Goal: Use online tool/utility: Utilize a website feature to perform a specific function

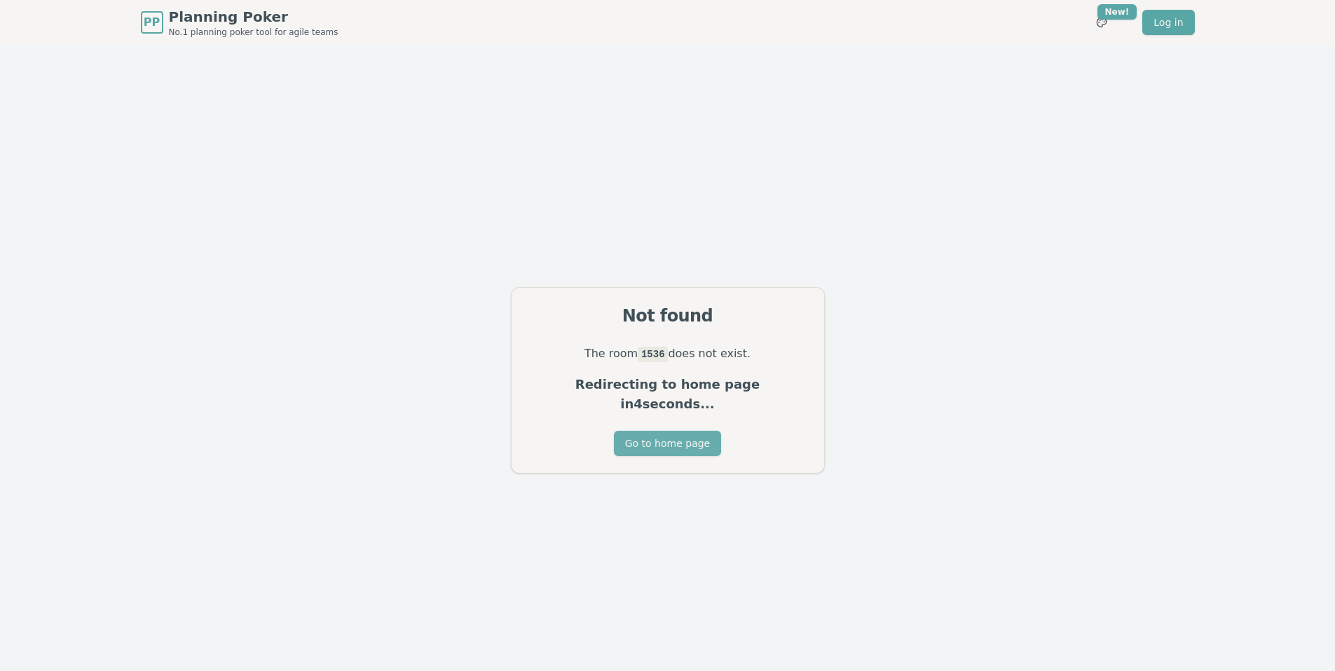
click at [670, 433] on button "Go to home page" at bounding box center [667, 443] width 107 height 25
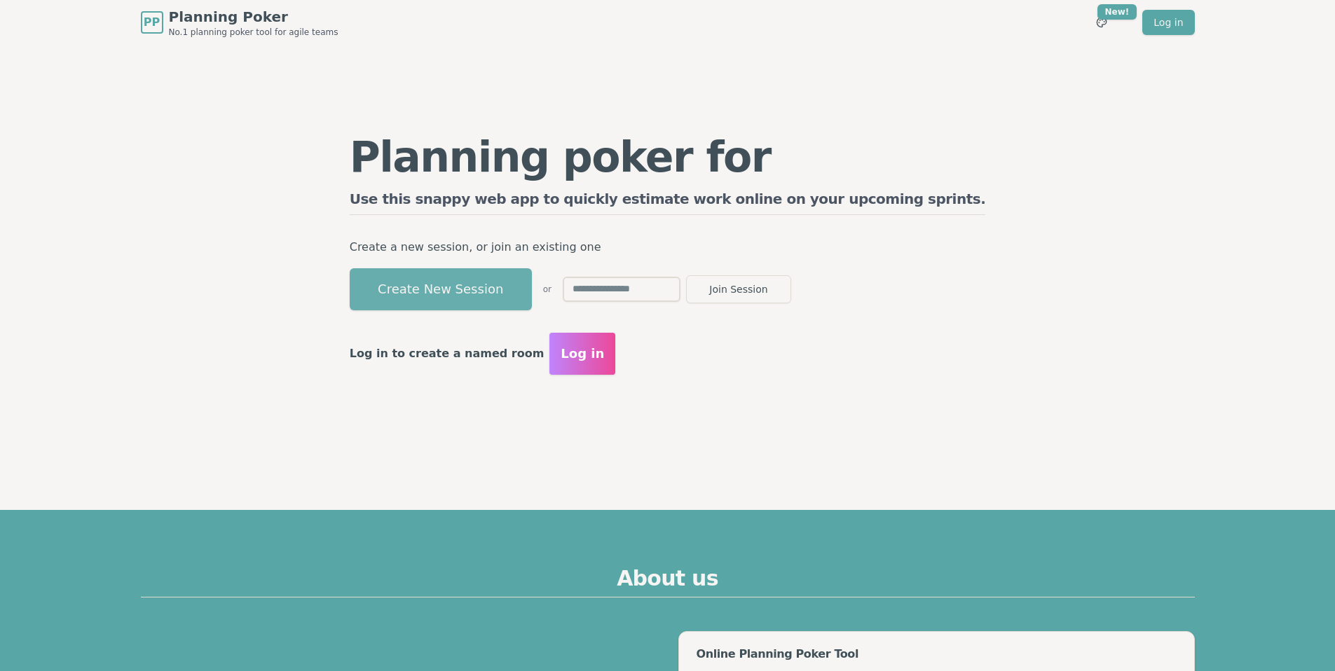
click at [532, 295] on button "Create New Session" at bounding box center [441, 289] width 182 height 42
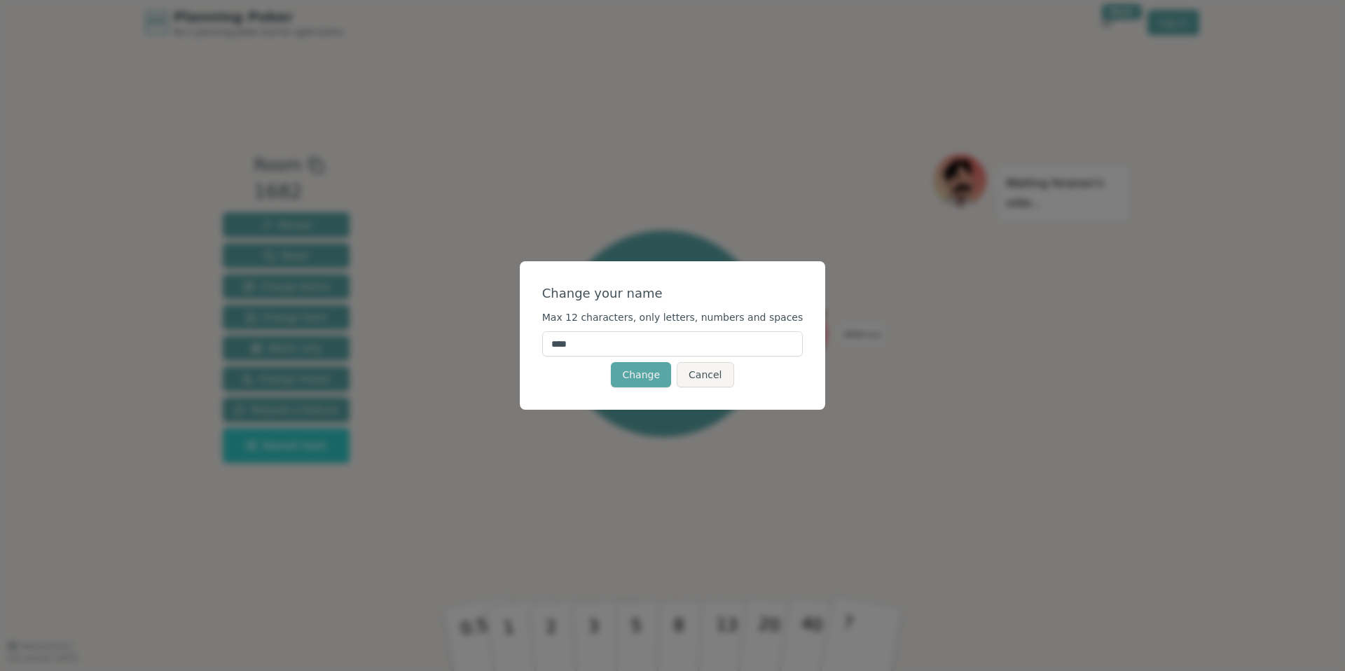
click at [638, 342] on input "****" at bounding box center [672, 343] width 261 height 25
type input "*"
type input "*****"
click at [648, 383] on button "Change" at bounding box center [641, 374] width 60 height 25
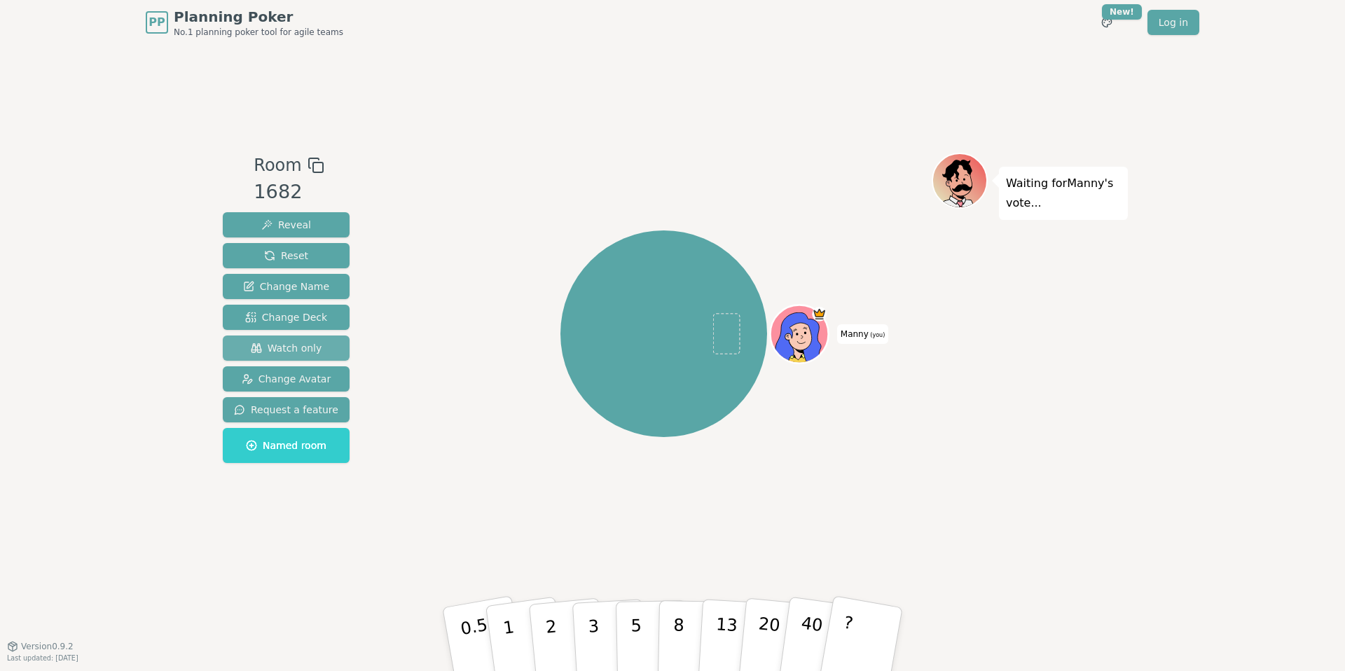
click at [302, 343] on span "Watch only" at bounding box center [286, 348] width 71 height 14
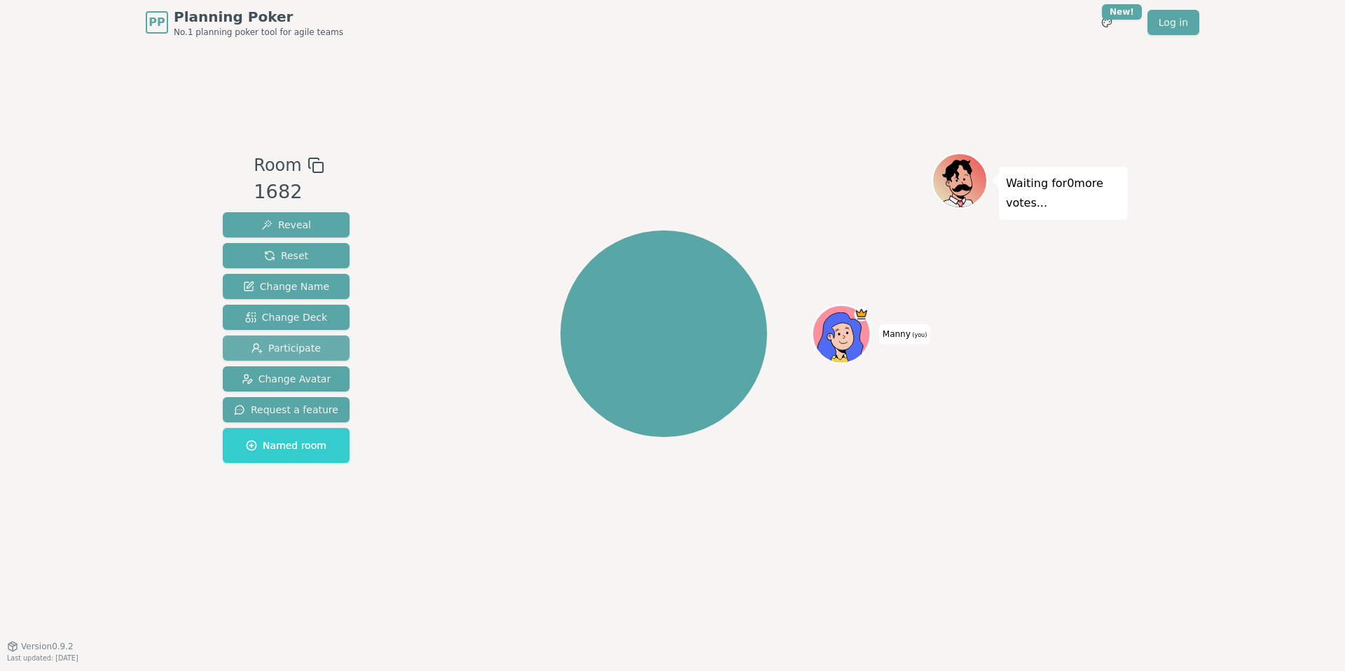
click at [304, 343] on span "Participate" at bounding box center [286, 348] width 69 height 14
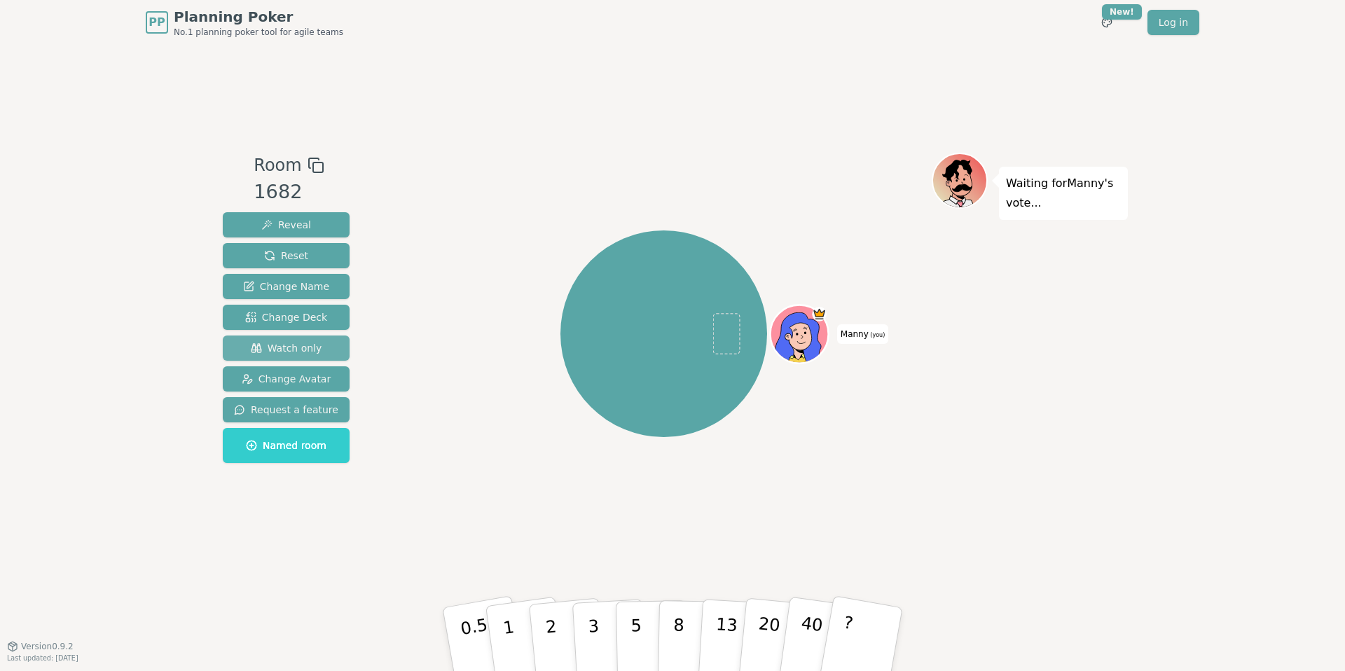
click at [302, 343] on span "Watch only" at bounding box center [286, 348] width 71 height 14
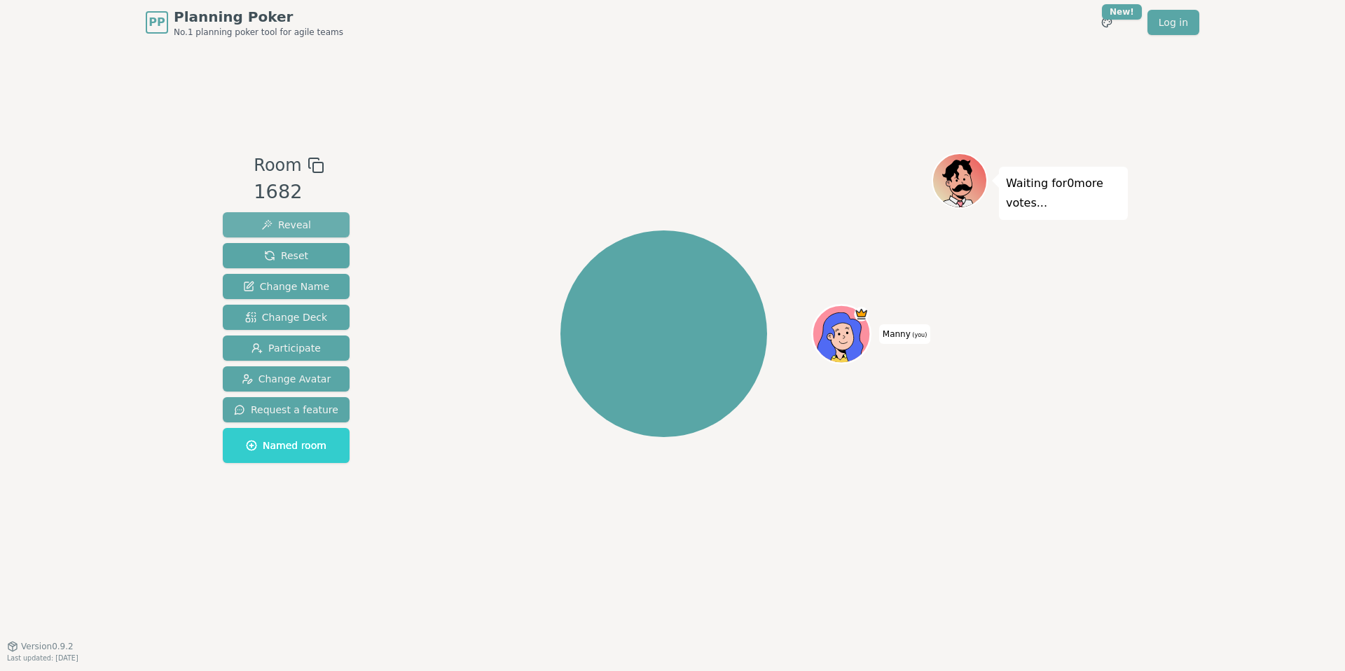
click at [289, 226] on span "Reveal" at bounding box center [286, 225] width 50 height 14
click at [290, 226] on span "Reveal" at bounding box center [286, 225] width 50 height 14
click at [422, 220] on div "Manny (you)" at bounding box center [664, 334] width 536 height 312
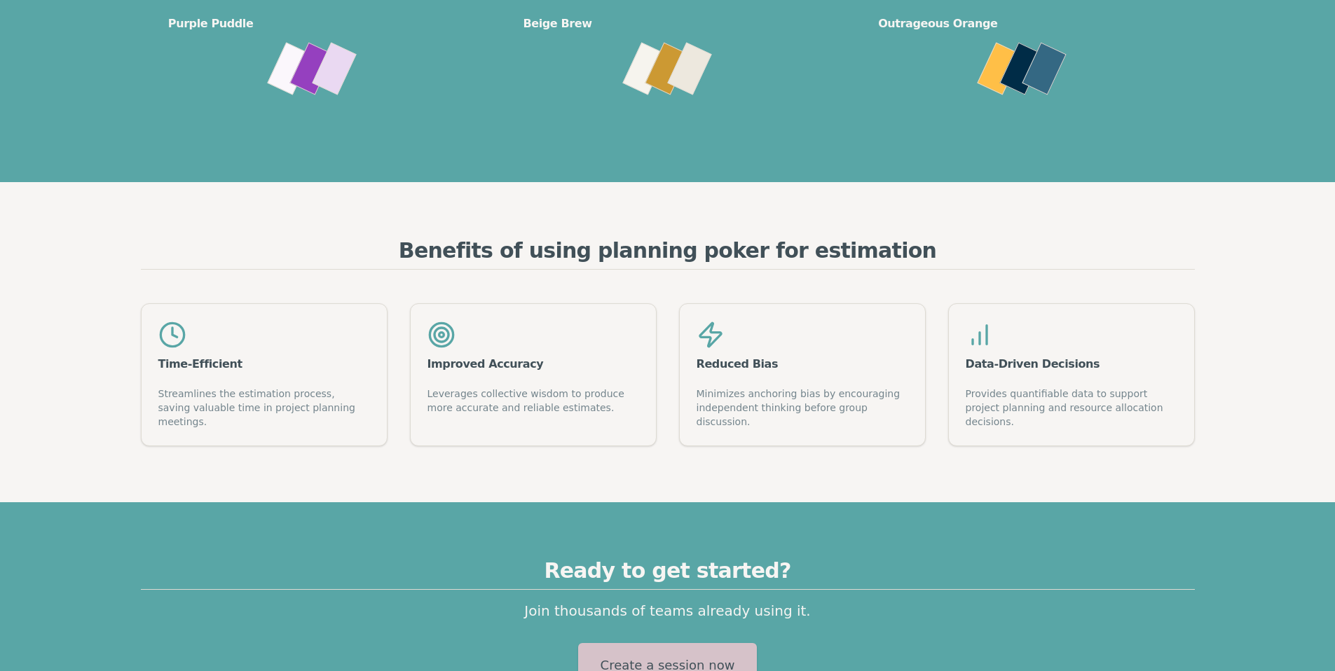
scroll to position [1568, 0]
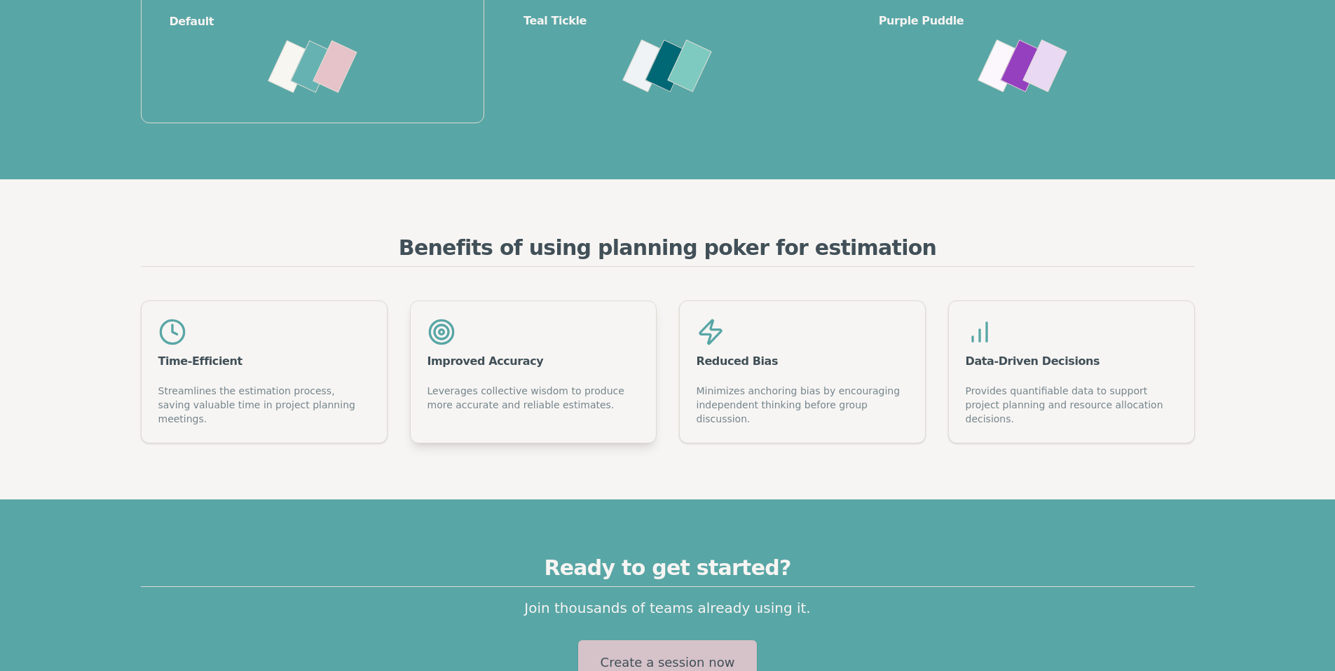
click at [444, 338] on circle at bounding box center [441, 332] width 14 height 14
click at [450, 361] on div "Improved Accuracy" at bounding box center [533, 361] width 212 height 11
click at [458, 376] on div "Improved Accuracy" at bounding box center [533, 342] width 245 height 83
